Goal: Task Accomplishment & Management: Use online tool/utility

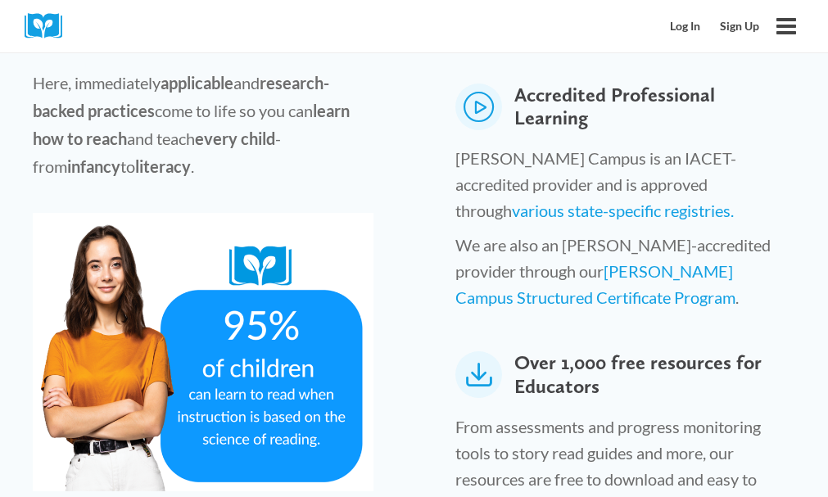
scroll to position [853, 0]
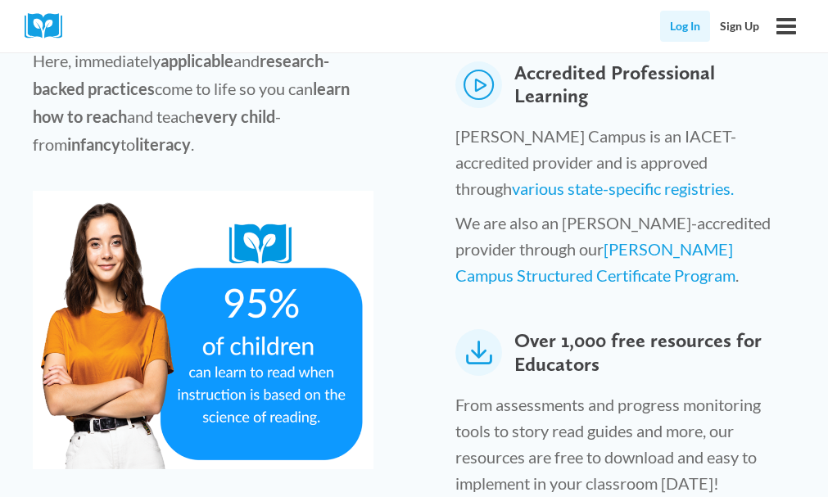
click at [706, 34] on link "Log In" at bounding box center [685, 26] width 50 height 31
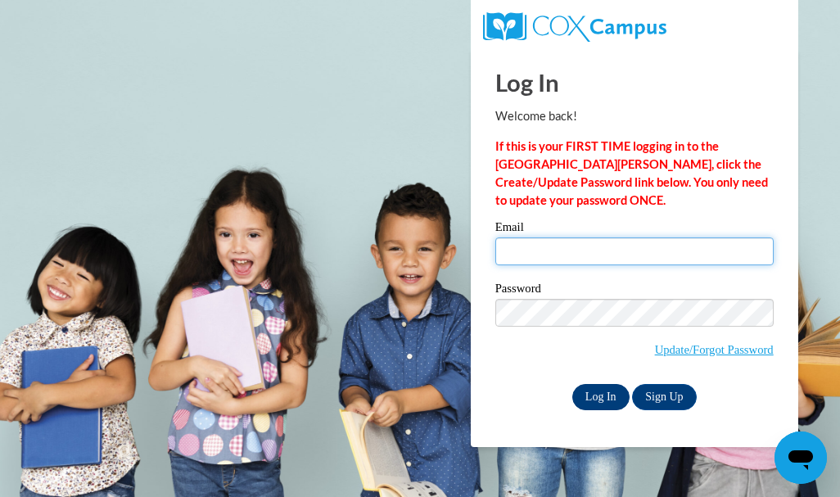
type input "sherylyons@gmail.com"
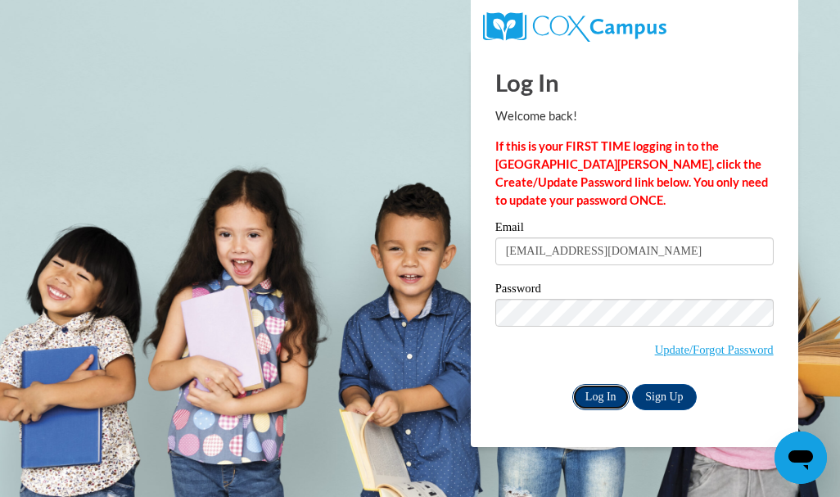
click at [606, 393] on input "Log In" at bounding box center [600, 397] width 57 height 26
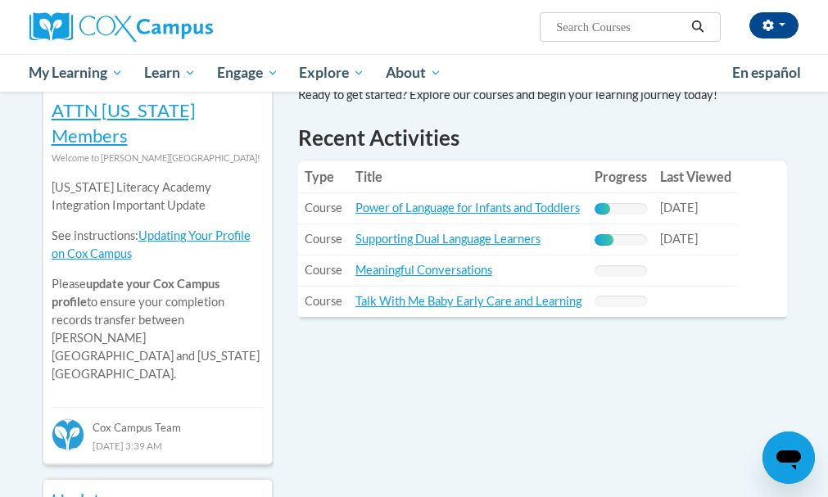
scroll to position [622, 0]
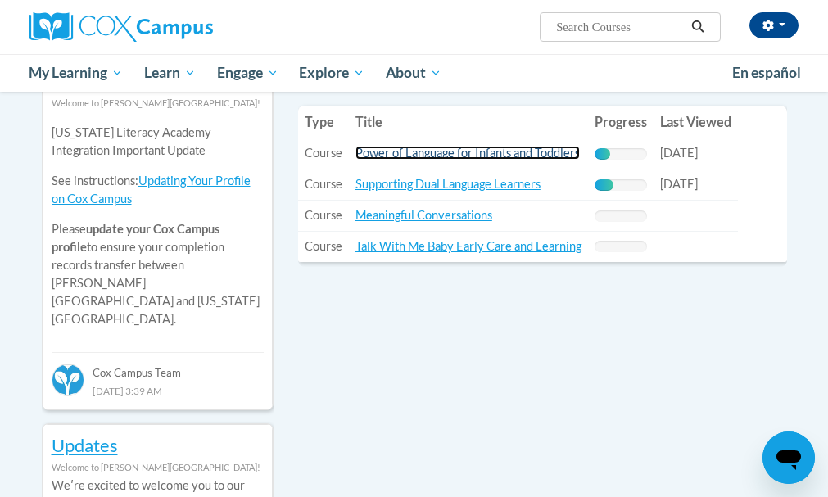
click at [567, 146] on link "Power of Language for Infants and Toddlers" at bounding box center [467, 153] width 224 height 14
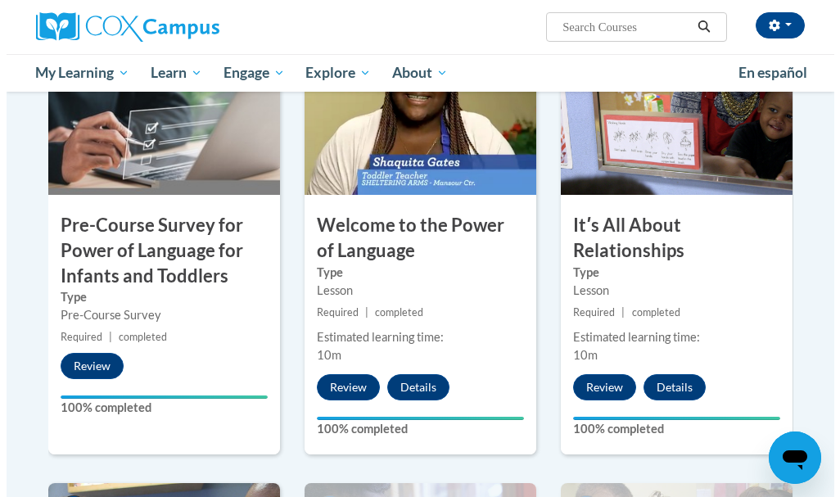
scroll to position [869, 0]
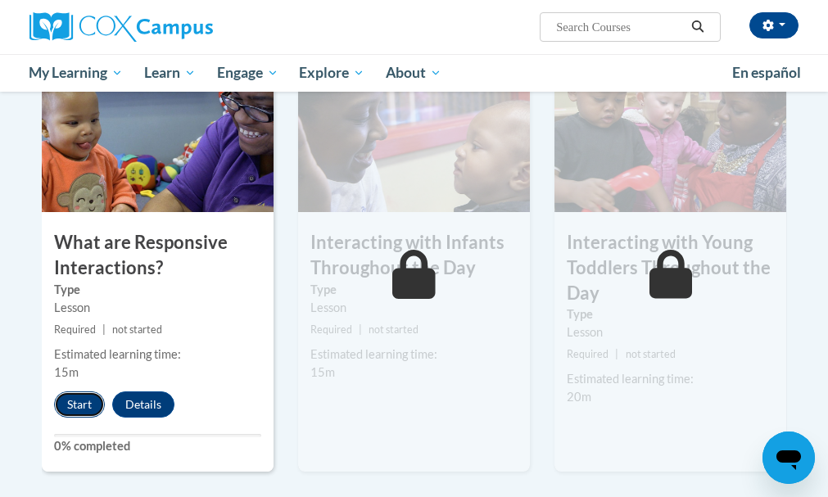
click at [79, 409] on button "Start" at bounding box center [79, 404] width 51 height 26
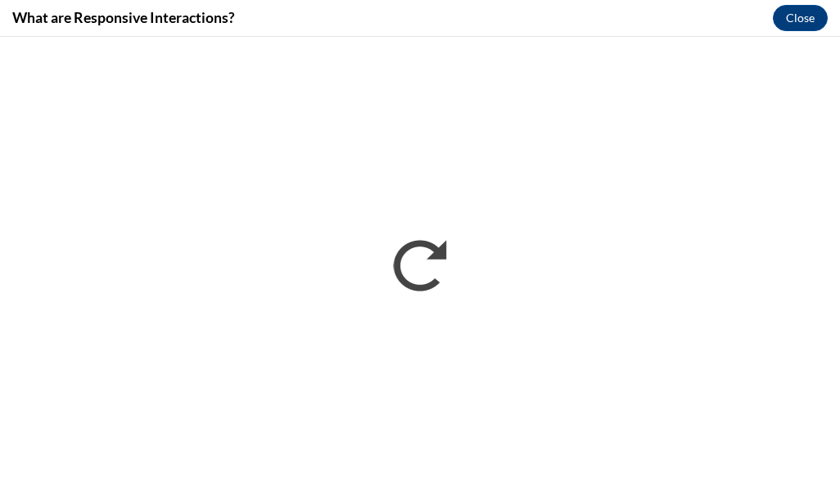
scroll to position [0, 0]
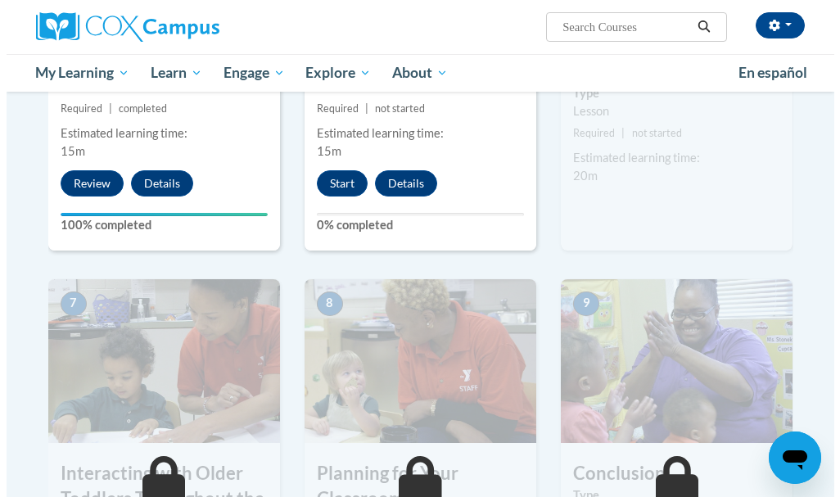
scroll to position [1093, 0]
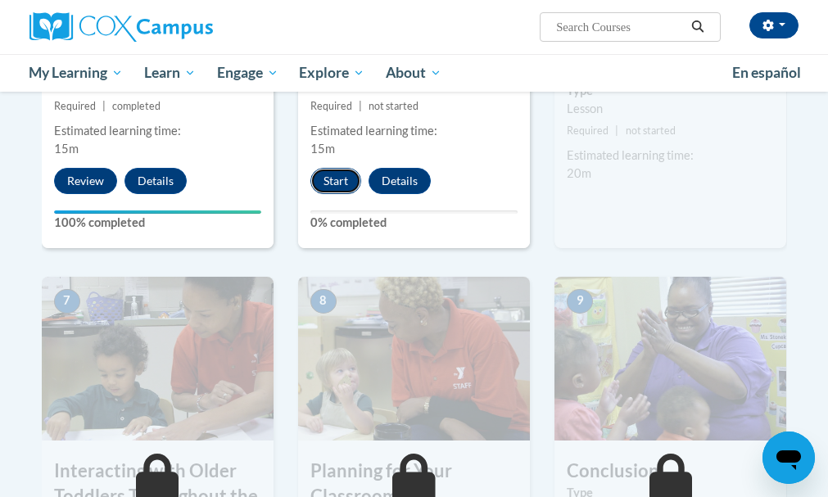
click at [339, 175] on button "Start" at bounding box center [335, 181] width 51 height 26
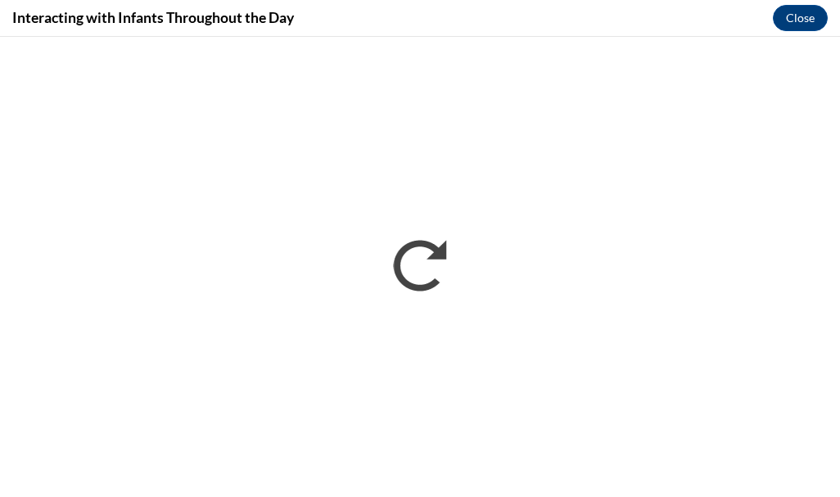
scroll to position [0, 0]
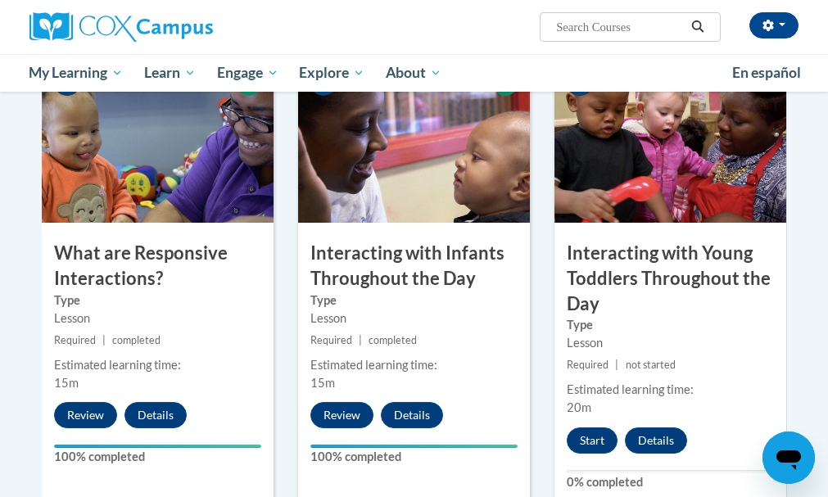
scroll to position [869, 0]
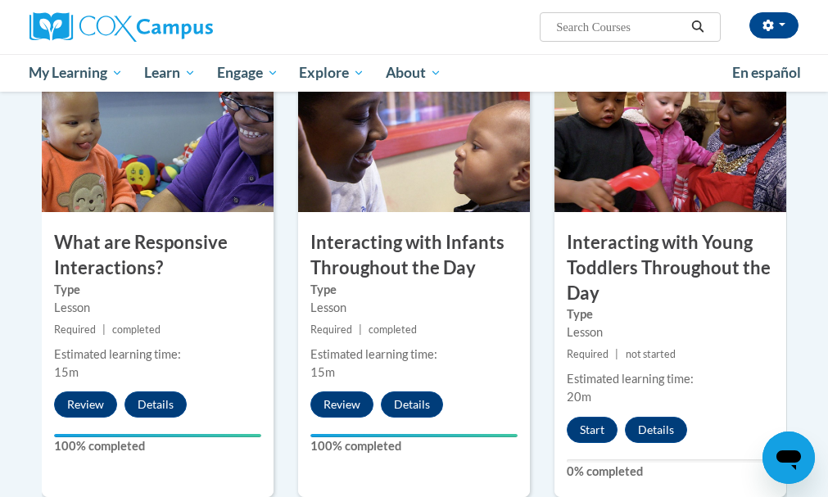
drag, startPoint x: 541, startPoint y: 463, endPoint x: 611, endPoint y: 411, distance: 87.1
click at [541, 463] on div "5 Interacting with Infants Throughout the Day Type Lesson Required | completed …" at bounding box center [414, 286] width 256 height 477
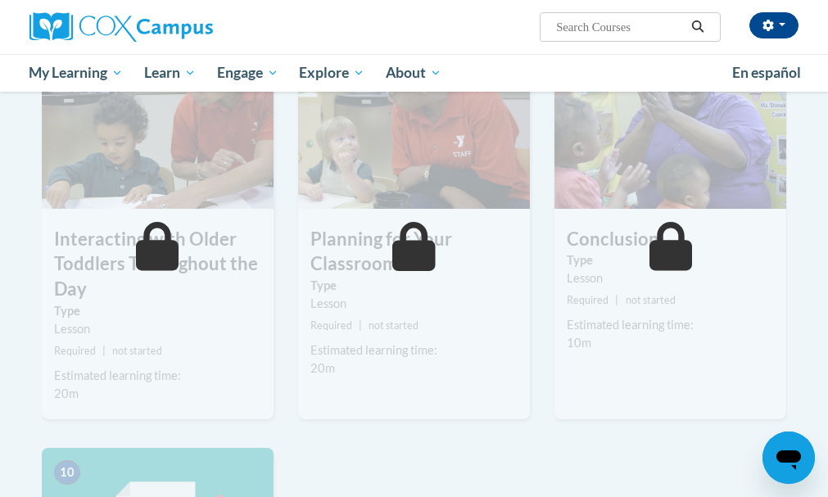
scroll to position [1295, 0]
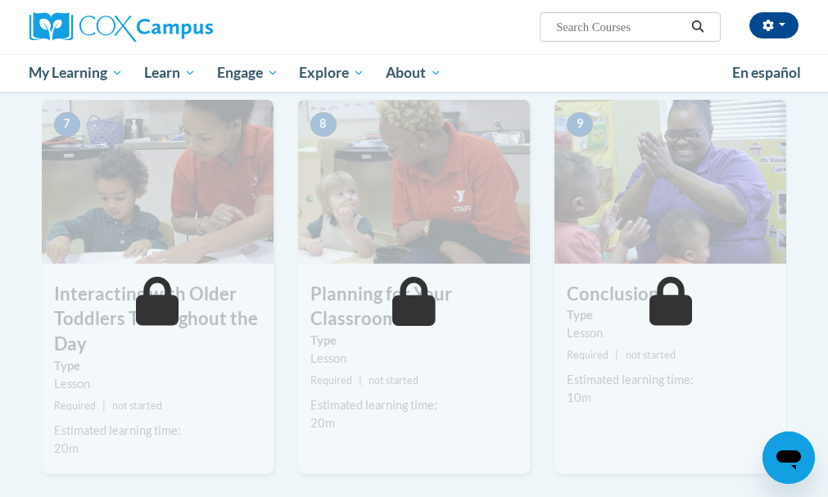
click at [827, 20] on div "[PERSON_NAME] ([GEOGRAPHIC_DATA]/[GEOGRAPHIC_DATA] UTC-05:00) My Profile Inbox …" at bounding box center [414, 46] width 828 height 92
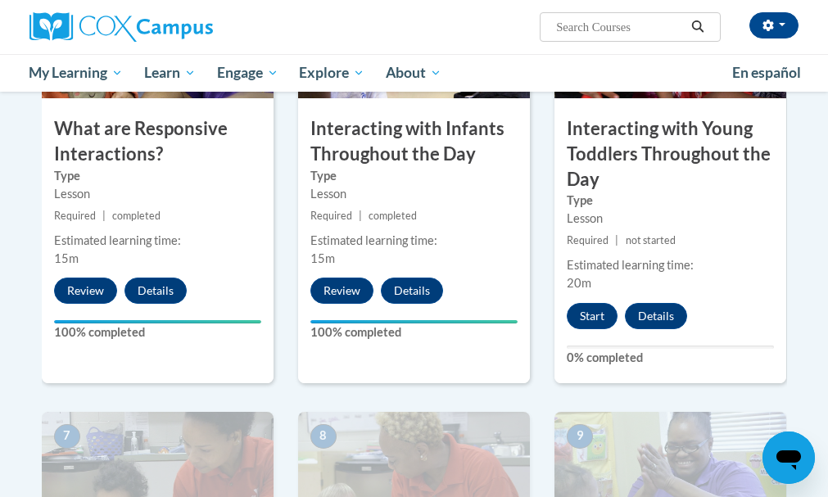
scroll to position [968, 0]
